Goal: Task Accomplishment & Management: Use online tool/utility

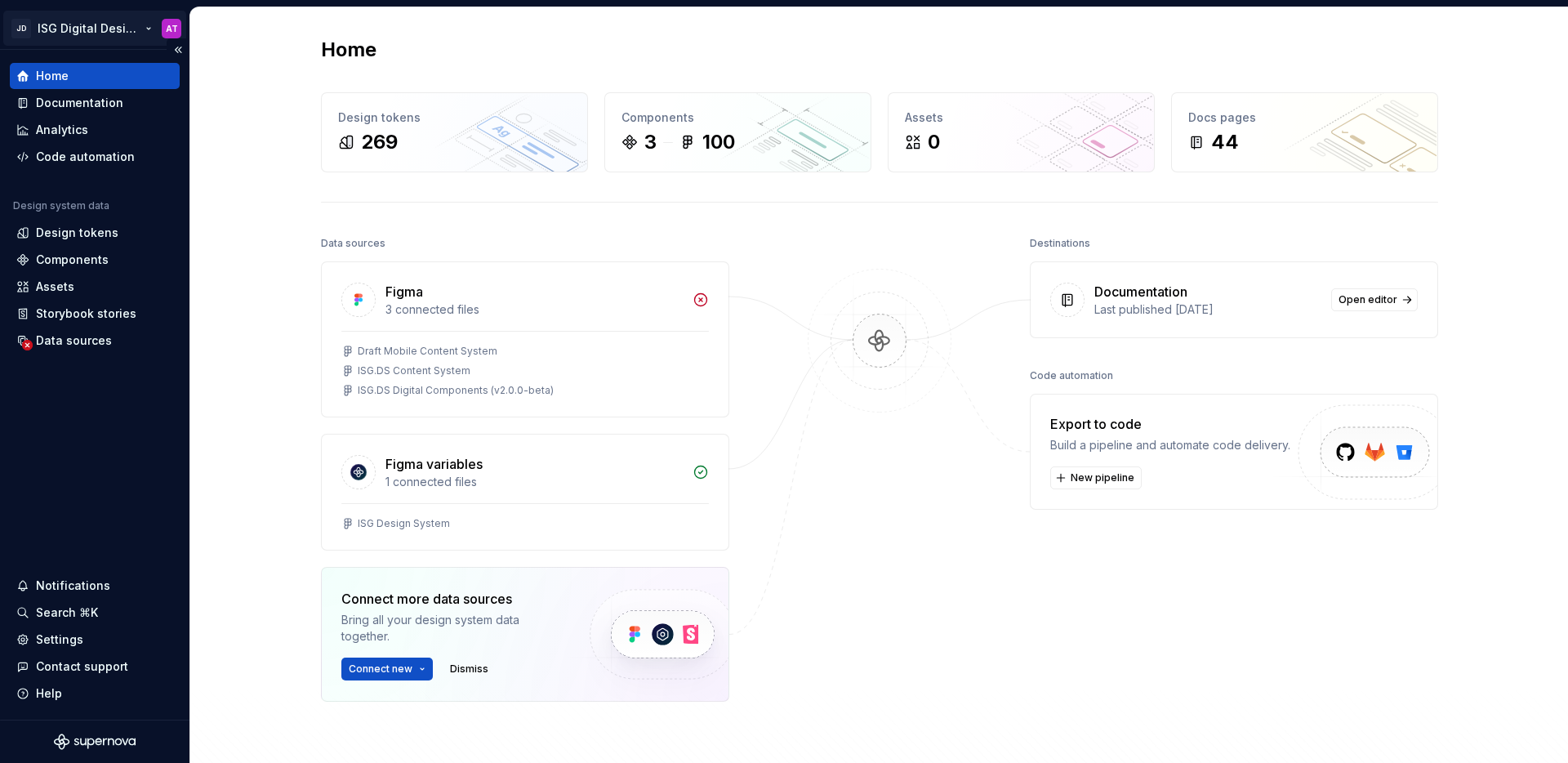
click at [147, 30] on html "JD ISG Digital Design System AT Home Documentation Analytics Code automation De…" at bounding box center [784, 381] width 1568 height 763
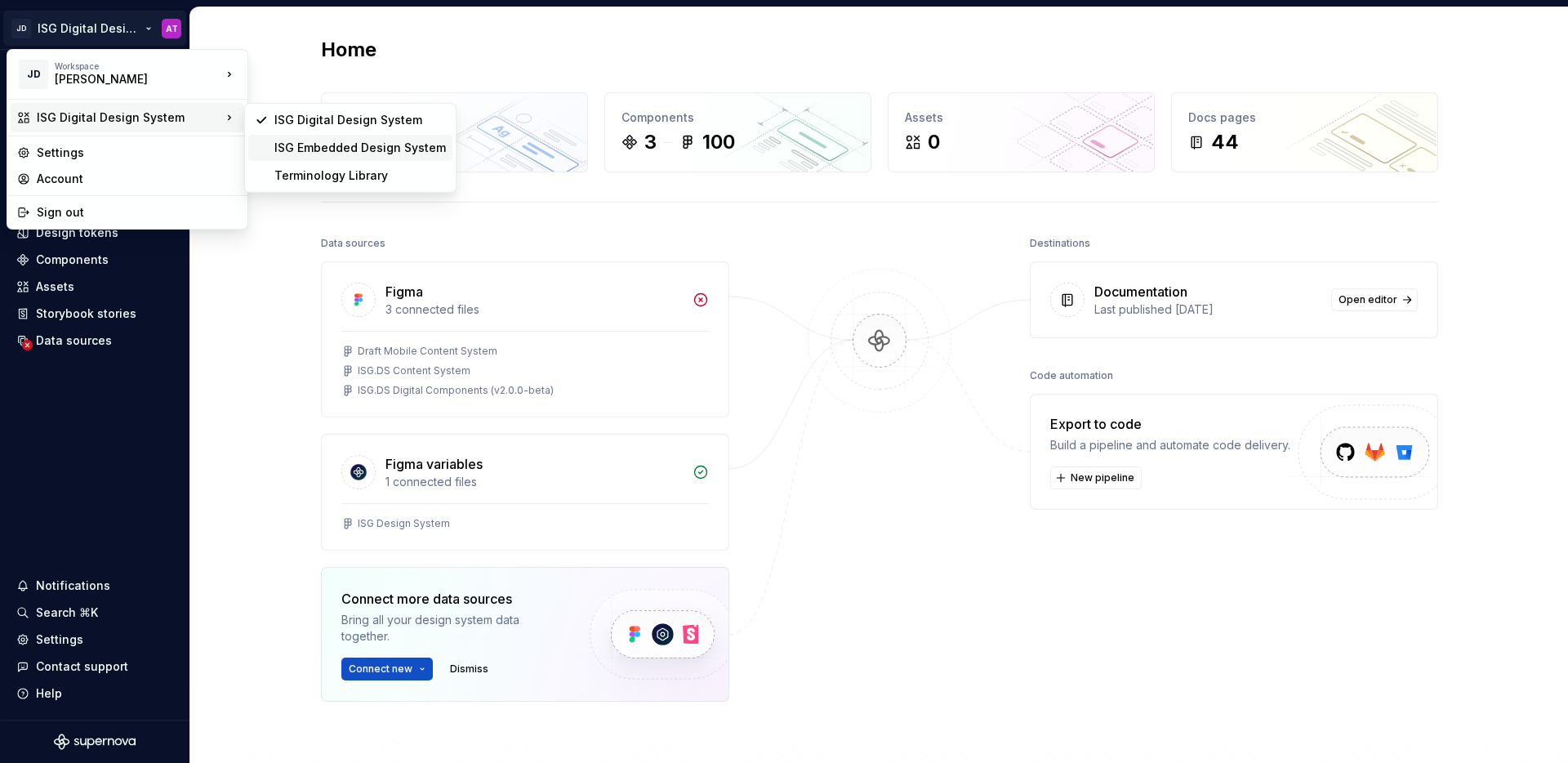
click at [337, 152] on div "ISG Embedded Design System" at bounding box center [361, 148] width 172 height 16
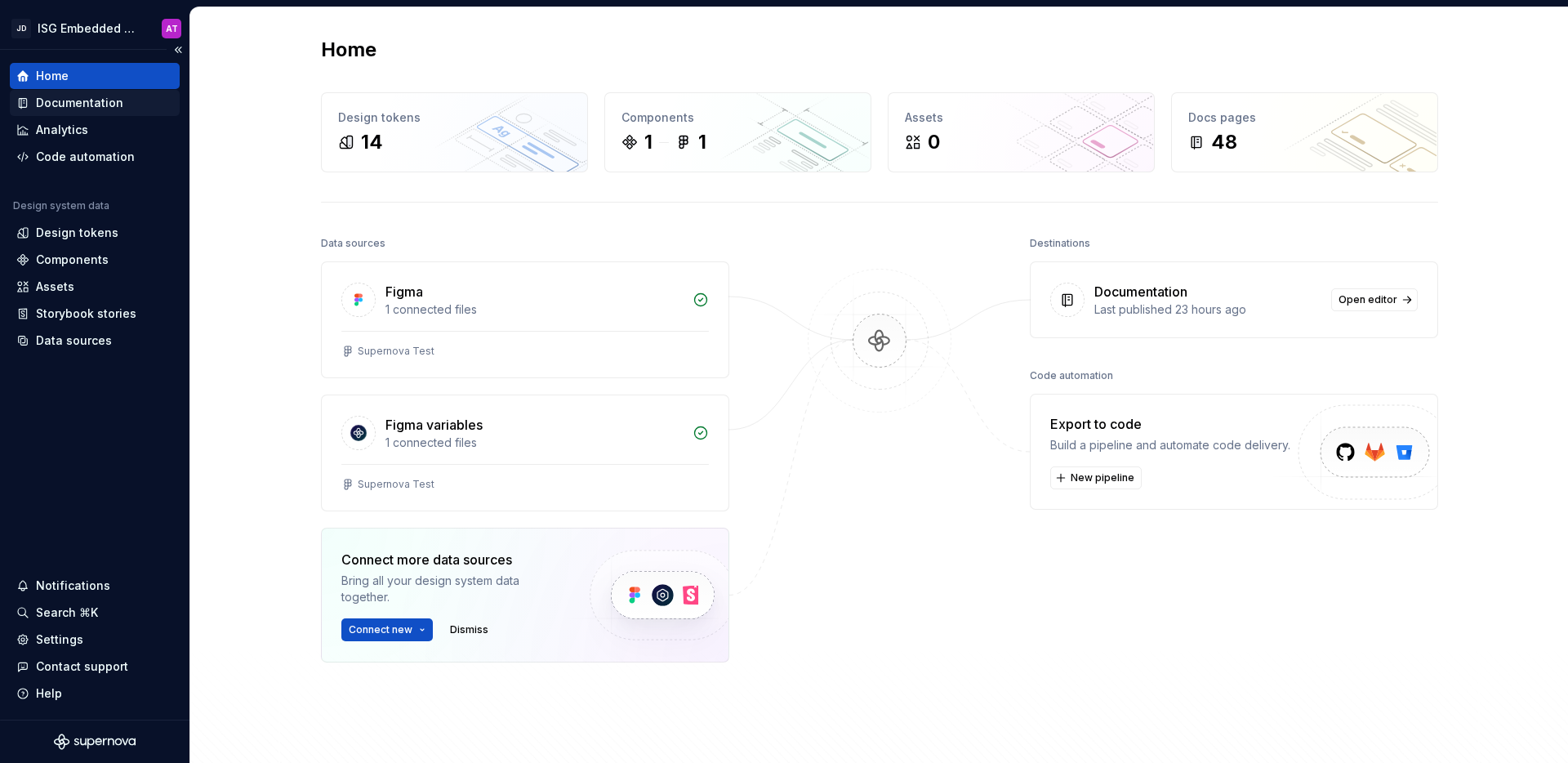
click at [85, 105] on div "Documentation" at bounding box center [80, 102] width 88 height 16
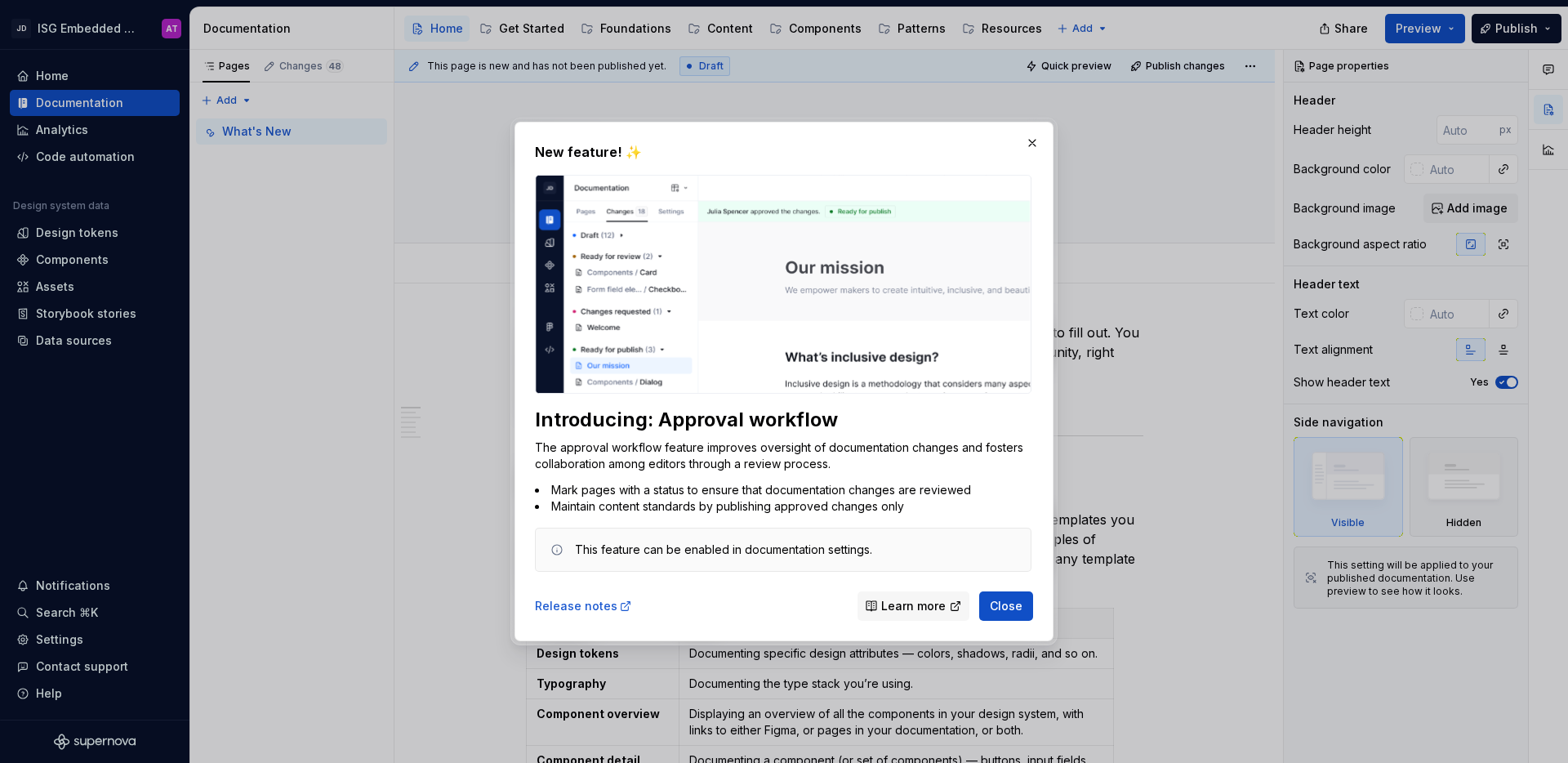
type textarea "*"
